Goal: Navigation & Orientation: Find specific page/section

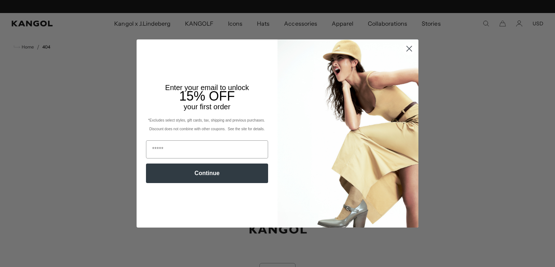
scroll to position [0, 149]
click at [407, 49] on icon "Close dialog" at bounding box center [409, 48] width 5 height 5
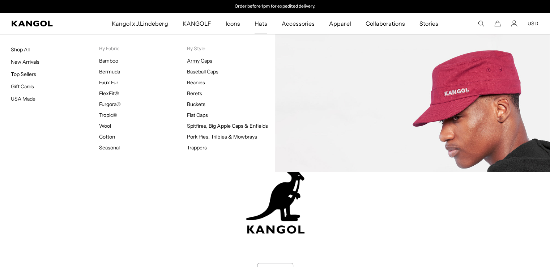
click at [203, 60] on link "Army Caps" at bounding box center [199, 60] width 25 height 7
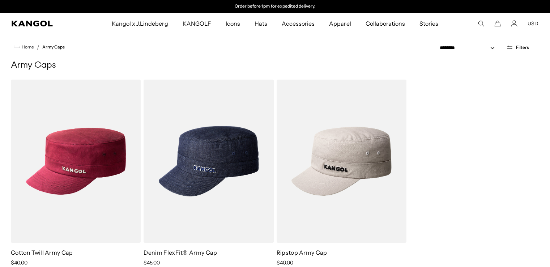
click at [46, 28] on comp-header "Kangol x J.Lindeberg Kangol x J.Lindeberg Men's Shop All Headwear Tops Outerwea…" at bounding box center [275, 23] width 550 height 21
click at [35, 23] on icon "Kangol" at bounding box center [32, 24] width 41 height 6
